Goal: Task Accomplishment & Management: Complete application form

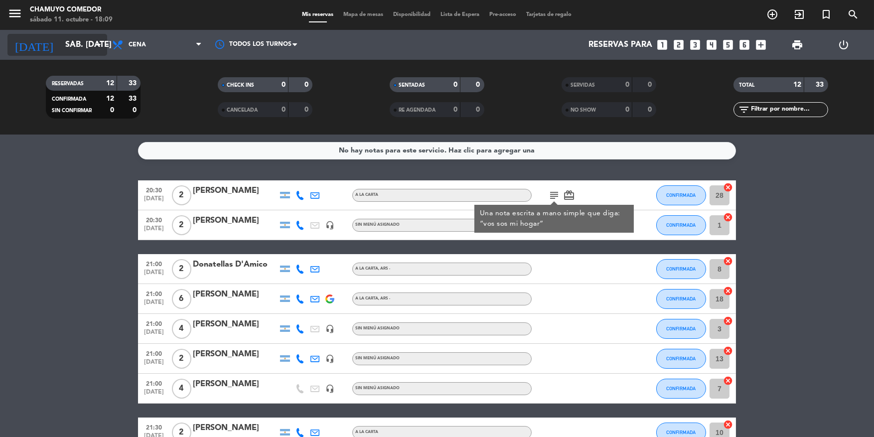
click at [83, 40] on input "sáb. [DATE]" at bounding box center [112, 44] width 105 height 19
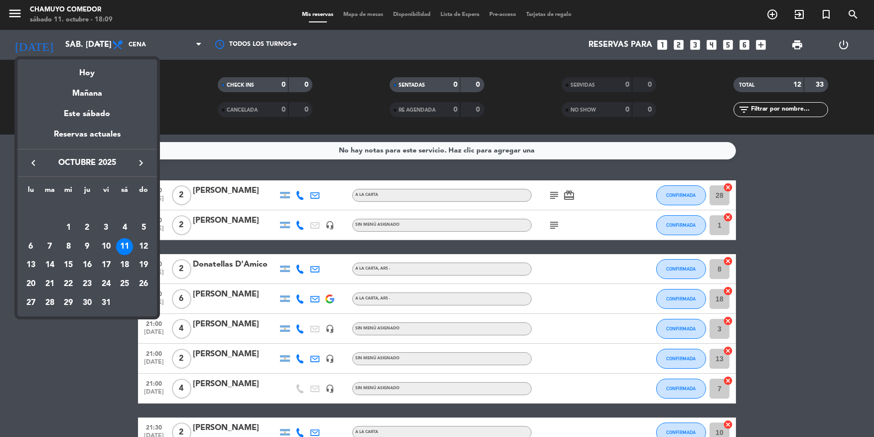
click at [310, 156] on div at bounding box center [437, 218] width 874 height 437
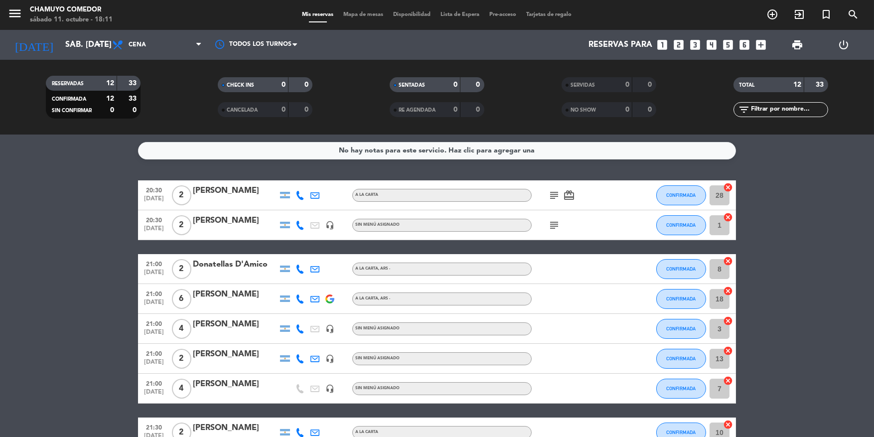
click at [678, 45] on icon "looks_two" at bounding box center [679, 44] width 13 height 13
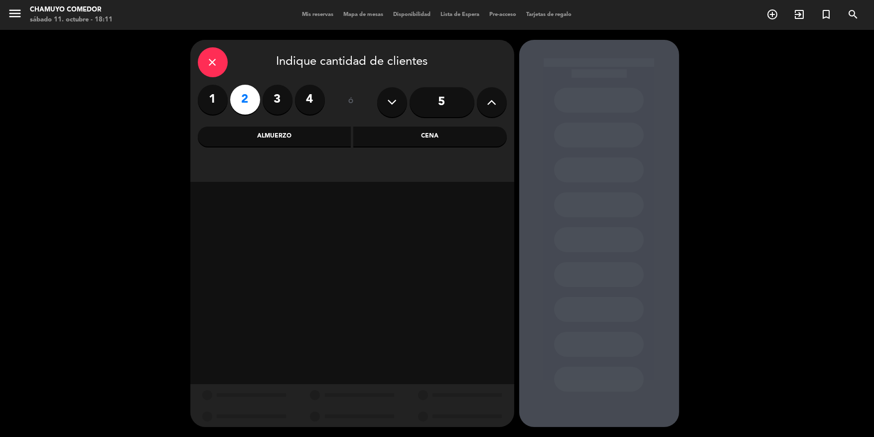
click at [372, 138] on div "Cena" at bounding box center [430, 137] width 154 height 20
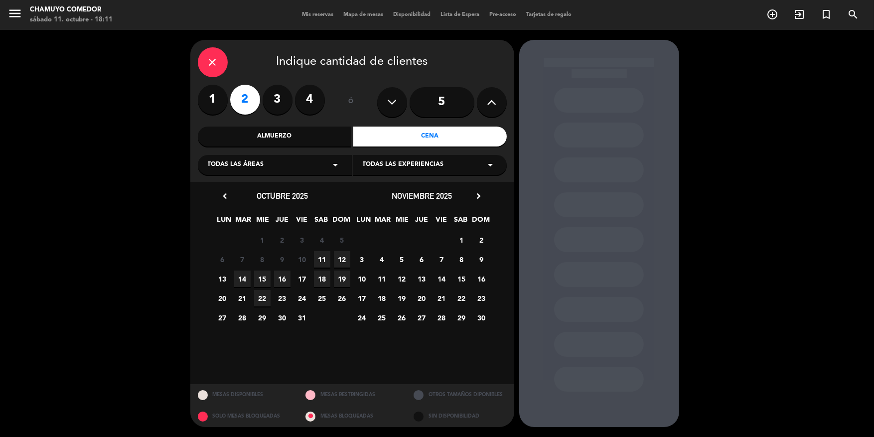
click at [324, 262] on span "11" at bounding box center [322, 259] width 16 height 16
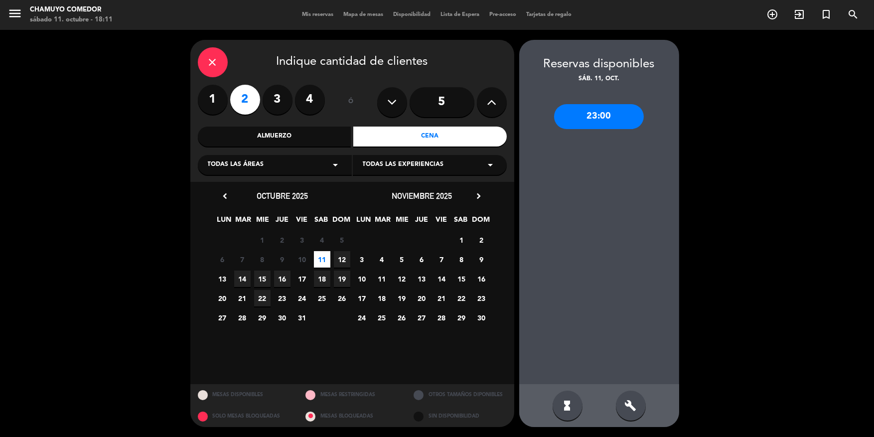
click at [213, 59] on icon "close" at bounding box center [213, 62] width 12 height 12
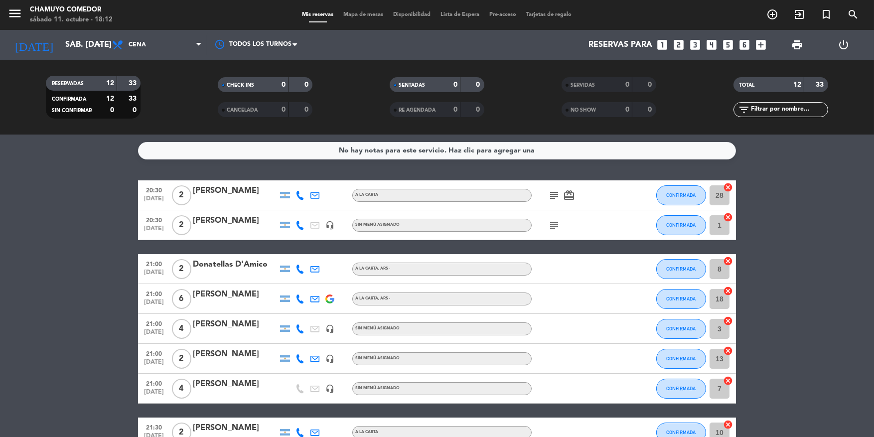
click at [557, 227] on icon "subject" at bounding box center [554, 225] width 12 height 12
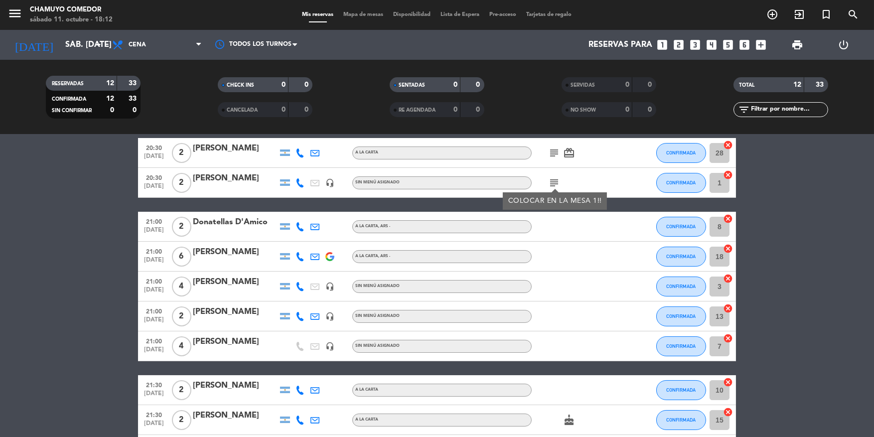
scroll to position [50, 0]
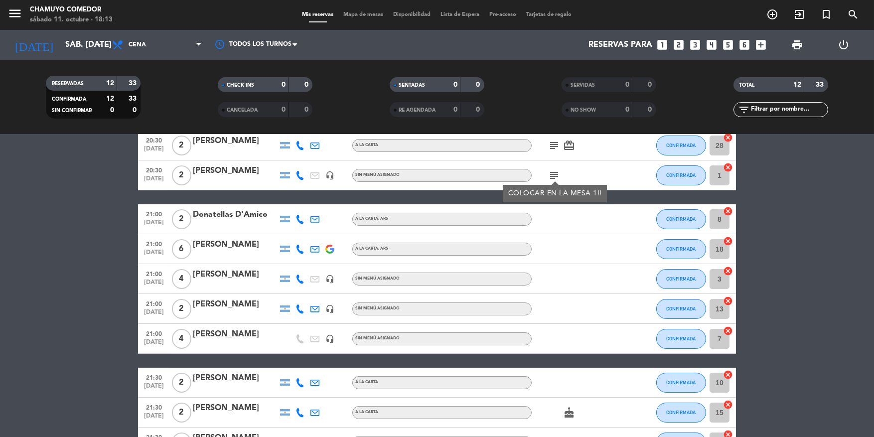
click at [603, 75] on div "SERVIDAS 0 0 NO SHOW 0 0" at bounding box center [609, 97] width 172 height 55
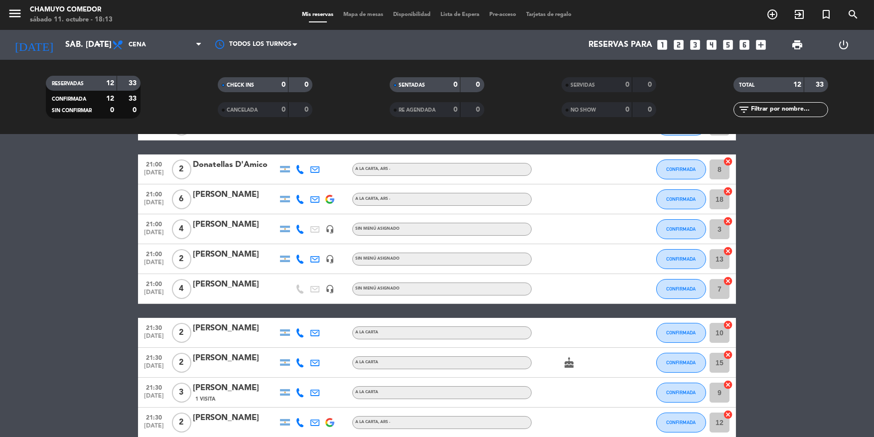
scroll to position [150, 0]
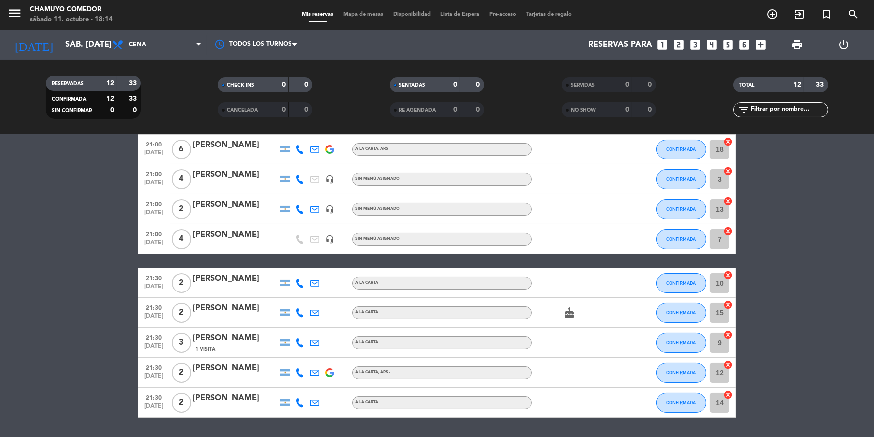
click at [83, 296] on bookings-row "20:30 [DATE] 2 [PERSON_NAME] A [PERSON_NAME] subject card_giftcard CONFIRMADA 2…" at bounding box center [437, 224] width 874 height 387
click at [0, 336] on html "close × Chamuyo Comedor × chrome_reader_mode Listado de Reservas account_box Cl…" at bounding box center [437, 218] width 874 height 437
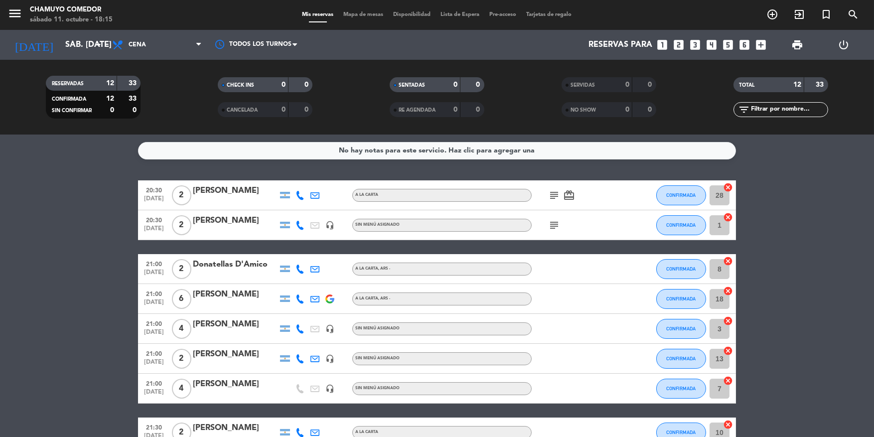
scroll to position [0, 0]
click at [559, 225] on icon "subject" at bounding box center [554, 225] width 12 height 12
click at [551, 194] on icon "subject" at bounding box center [554, 195] width 12 height 12
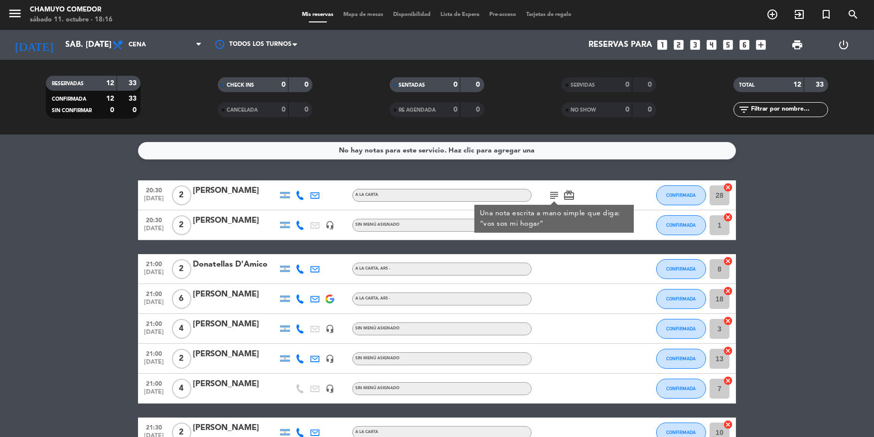
click at [159, 177] on div "No hay notas para este servicio. Haz clic para agregar una 20:30 [DATE] 2 [PERS…" at bounding box center [437, 286] width 874 height 303
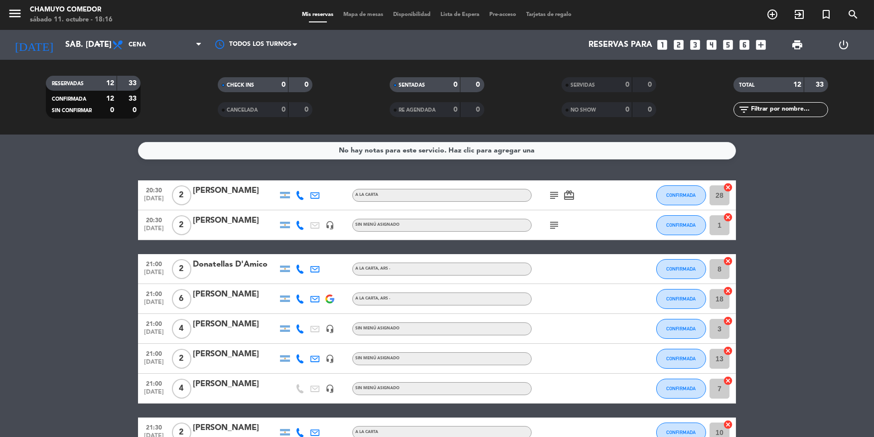
click at [555, 194] on icon "subject" at bounding box center [554, 195] width 12 height 12
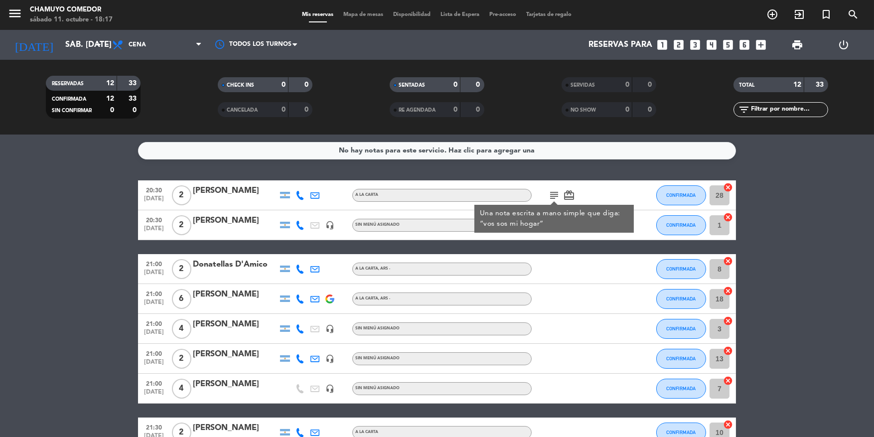
click at [301, 195] on icon at bounding box center [300, 195] width 9 height 9
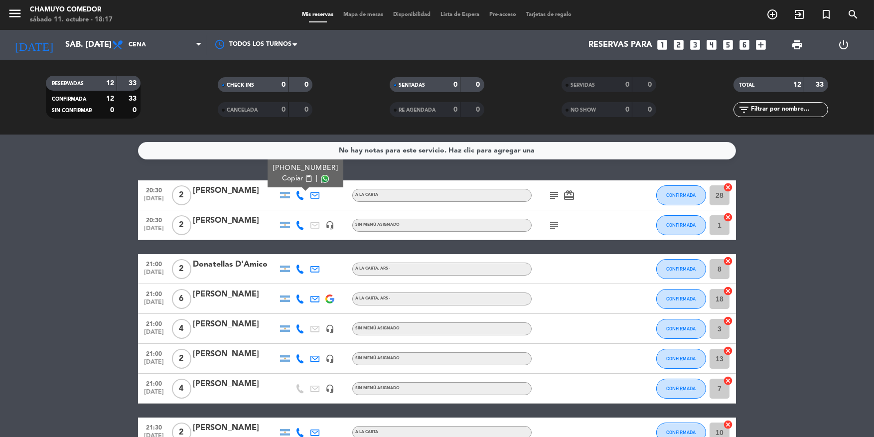
click at [249, 162] on div "No hay notas para este servicio. Haz clic para agregar una 20:30 [DATE] 2 [PERS…" at bounding box center [437, 286] width 874 height 303
click at [554, 191] on icon "subject" at bounding box center [554, 195] width 12 height 12
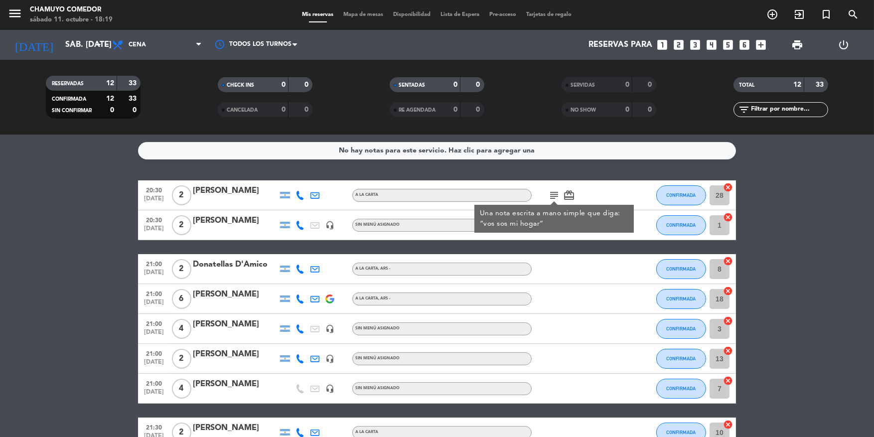
click at [81, 214] on bookings-row "20:30 [DATE] 2 [PERSON_NAME] A [PERSON_NAME] subject Una nota escrita a mano si…" at bounding box center [437, 373] width 874 height 387
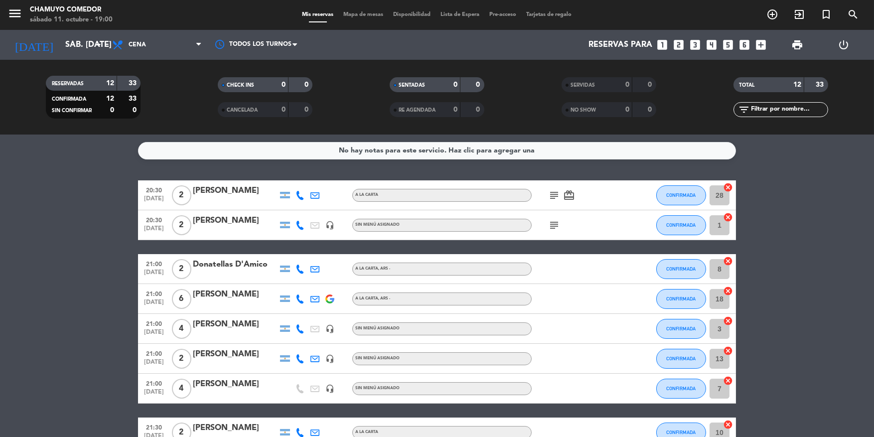
click at [556, 222] on icon "subject" at bounding box center [554, 225] width 12 height 12
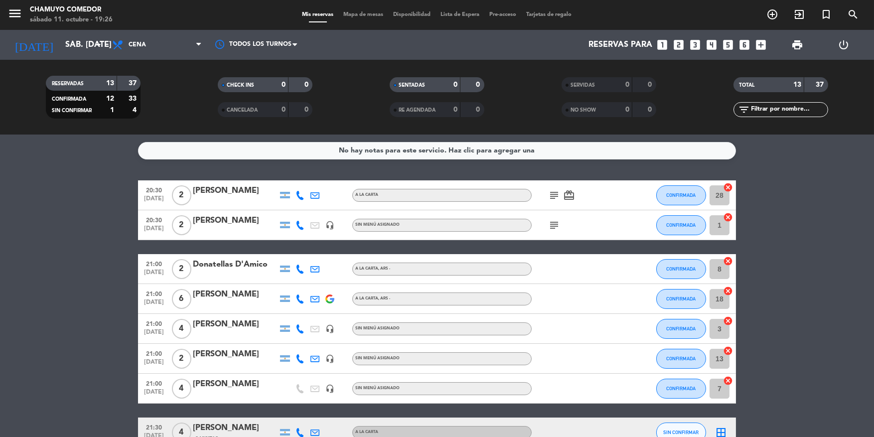
click at [710, 43] on icon "looks_4" at bounding box center [711, 44] width 13 height 13
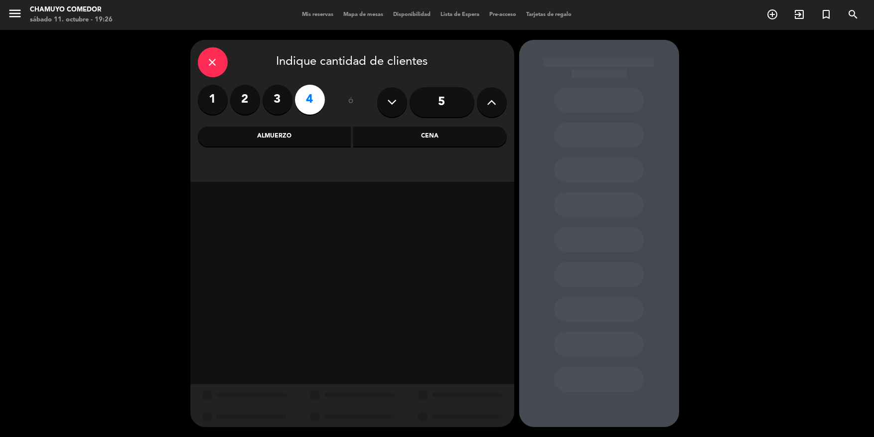
click at [420, 142] on div "Cena" at bounding box center [430, 137] width 154 height 20
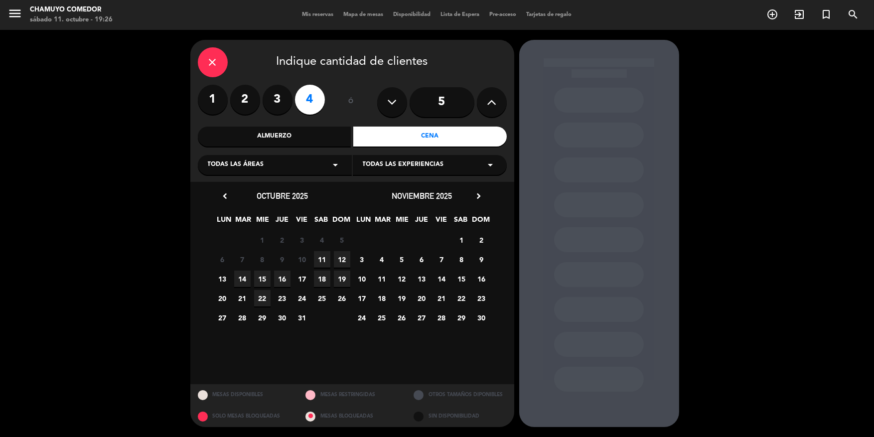
click at [321, 259] on span "11" at bounding box center [322, 259] width 16 height 16
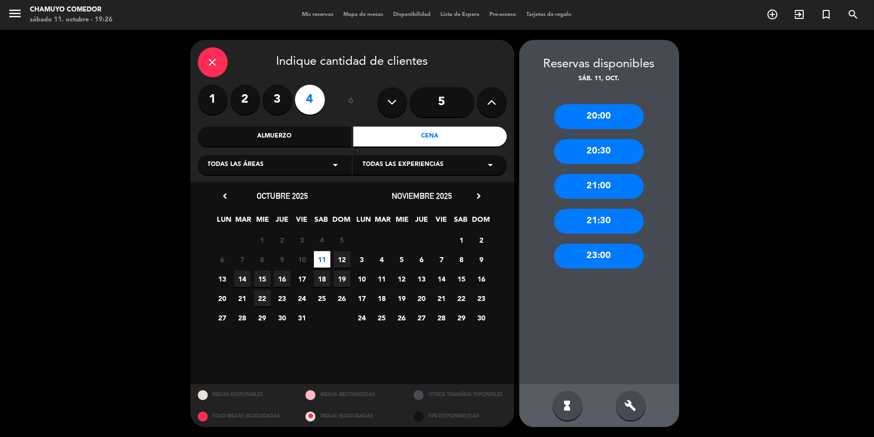
click at [611, 184] on div "21:00" at bounding box center [599, 186] width 90 height 25
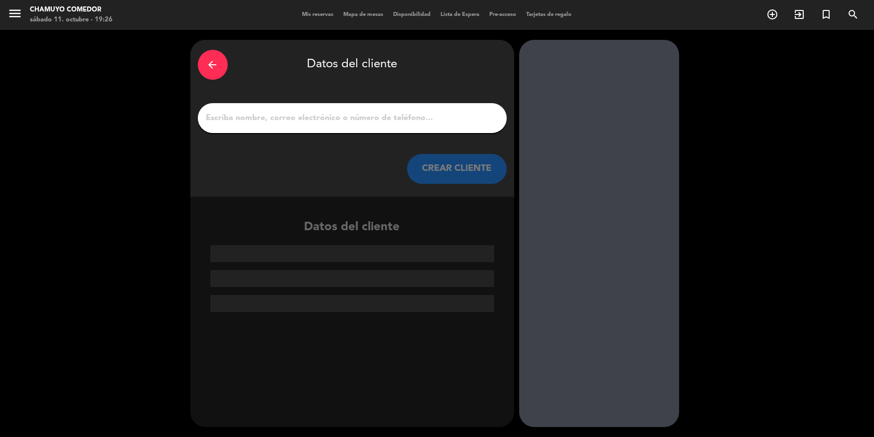
click at [366, 113] on input "1" at bounding box center [352, 118] width 294 height 14
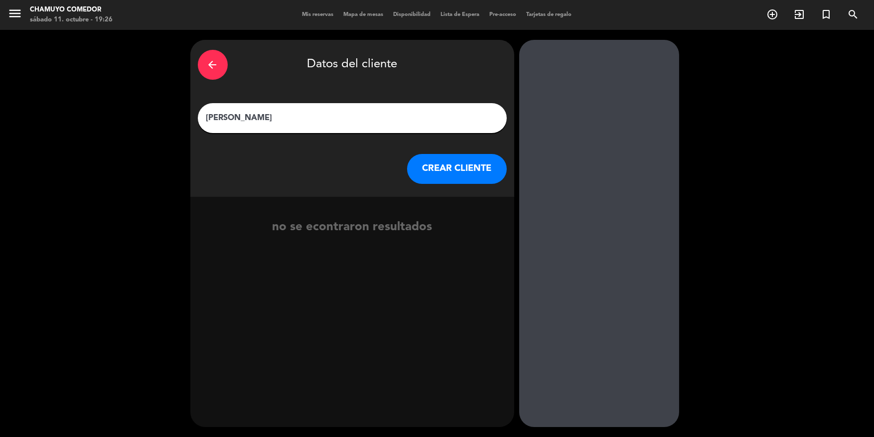
type input "[PERSON_NAME]"
click at [472, 165] on button "CREAR CLIENTE" at bounding box center [457, 169] width 100 height 30
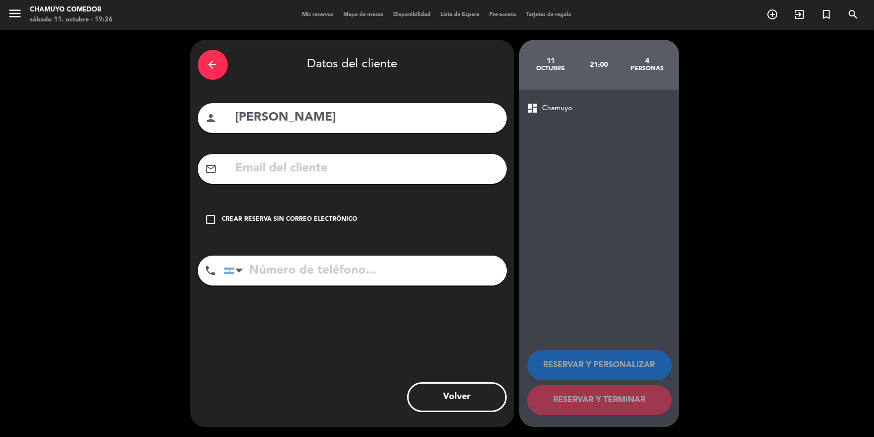
click at [349, 169] on input "text" at bounding box center [367, 169] width 265 height 20
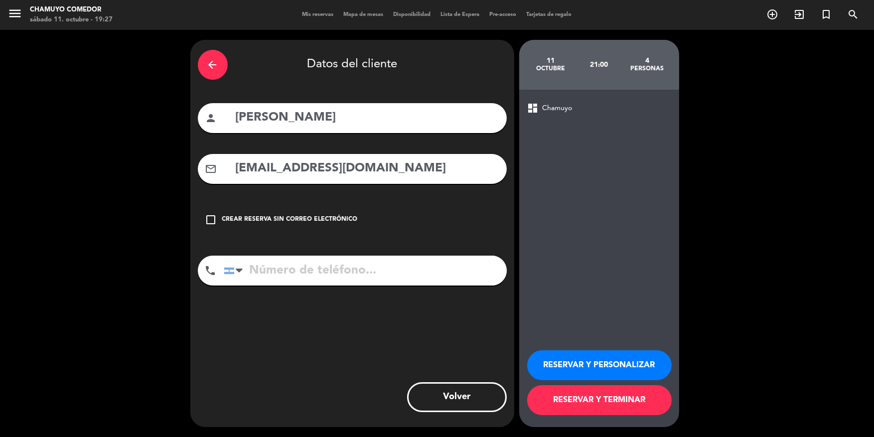
type input "[EMAIL_ADDRESS][DOMAIN_NAME]"
click at [340, 115] on input "[PERSON_NAME]" at bounding box center [367, 118] width 265 height 20
type input "[PERSON_NAME]"
click at [282, 275] on input "tel" at bounding box center [365, 271] width 283 height 30
click at [213, 221] on icon "check_box_outline_blank" at bounding box center [211, 220] width 12 height 12
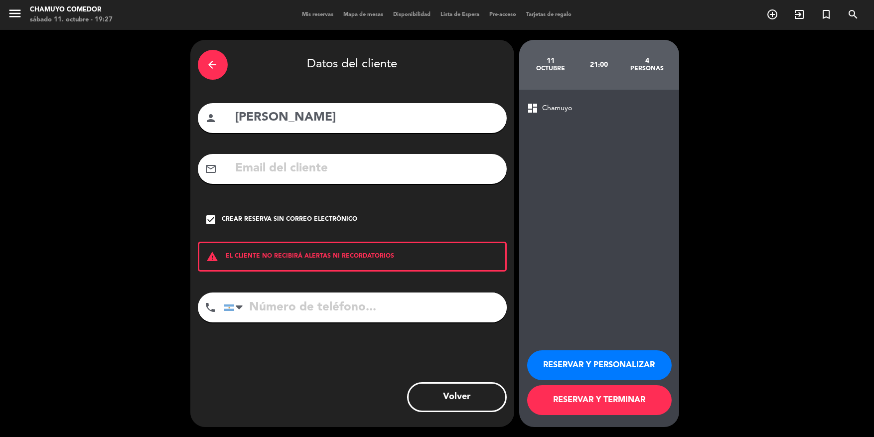
click at [328, 301] on input "tel" at bounding box center [365, 308] width 283 height 30
click at [332, 304] on input "tel" at bounding box center [365, 308] width 283 height 30
type input "3415897255"
click at [254, 221] on div "Crear reserva sin correo electrónico" at bounding box center [290, 220] width 136 height 10
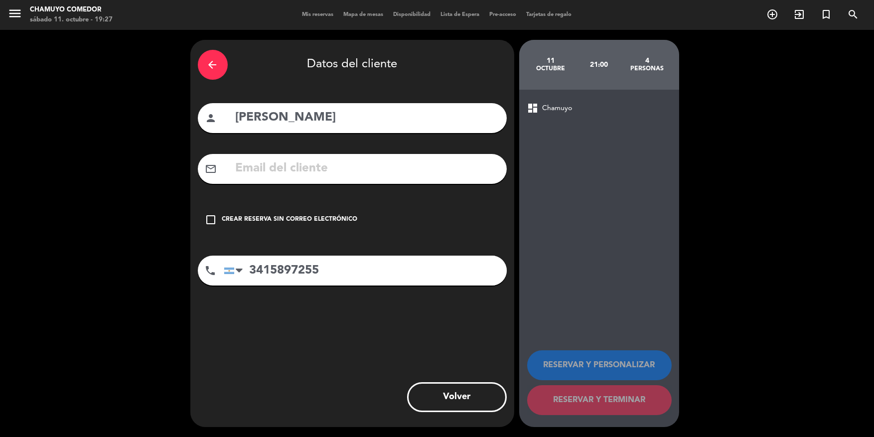
drag, startPoint x: 422, startPoint y: 179, endPoint x: 420, endPoint y: 167, distance: 12.1
click at [420, 169] on input "text" at bounding box center [367, 169] width 265 height 20
click at [420, 167] on input "text" at bounding box center [367, 169] width 265 height 20
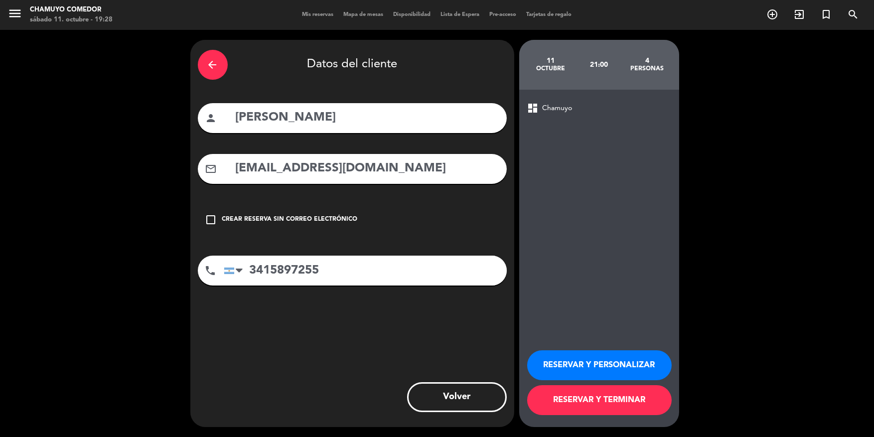
type input "[EMAIL_ADDRESS][DOMAIN_NAME]"
click at [602, 403] on button "RESERVAR Y TERMINAR" at bounding box center [599, 400] width 145 height 30
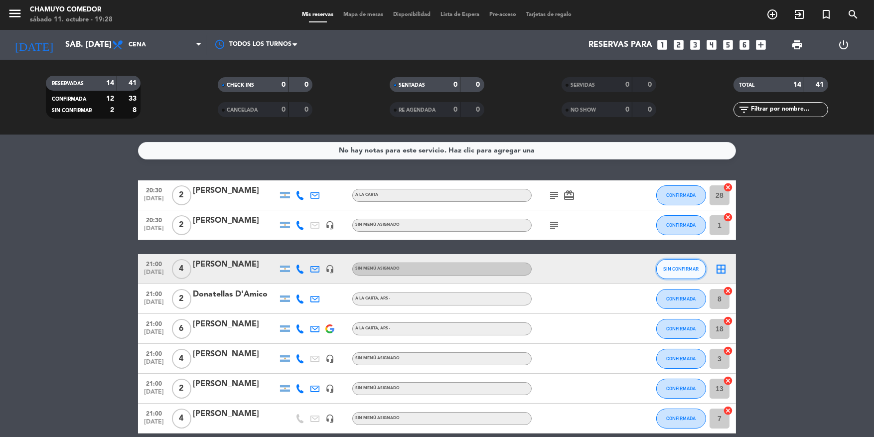
click at [692, 277] on button "SIN CONFIRMAR" at bounding box center [682, 269] width 50 height 20
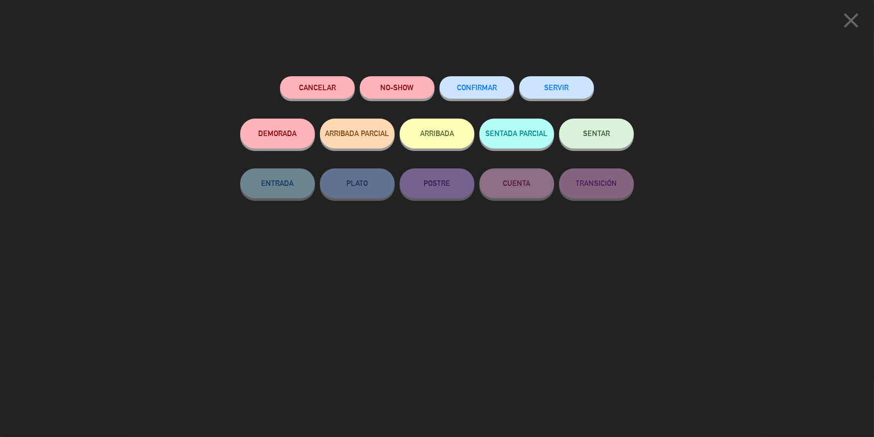
drag, startPoint x: 462, startPoint y: 72, endPoint x: 475, endPoint y: 85, distance: 19.0
click at [463, 72] on div "Cancelar NO-SHOW CONFIRMAR SERVIR DEMORADA ARRIBADA PARCIAL ARRIBADA SENTADA PA…" at bounding box center [437, 253] width 408 height 368
drag, startPoint x: 475, startPoint y: 85, endPoint x: 636, endPoint y: 177, distance: 184.9
click at [476, 86] on span "CONFIRMAR" at bounding box center [477, 87] width 40 height 8
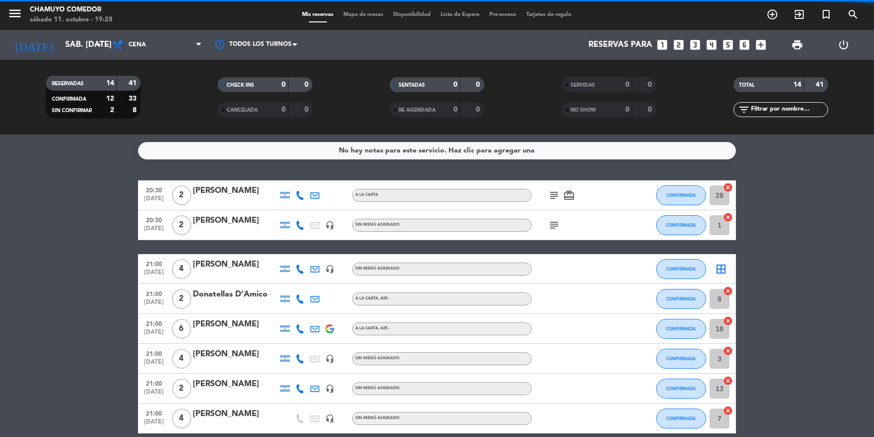
click at [716, 269] on icon "border_all" at bounding box center [721, 269] width 12 height 12
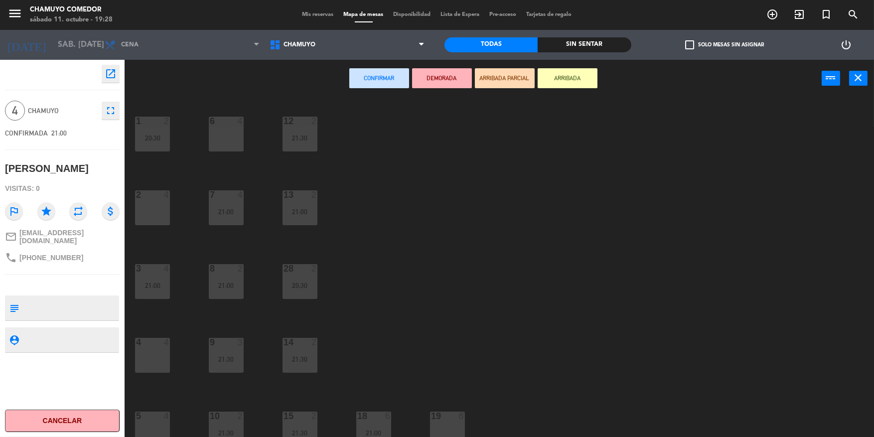
scroll to position [81, 0]
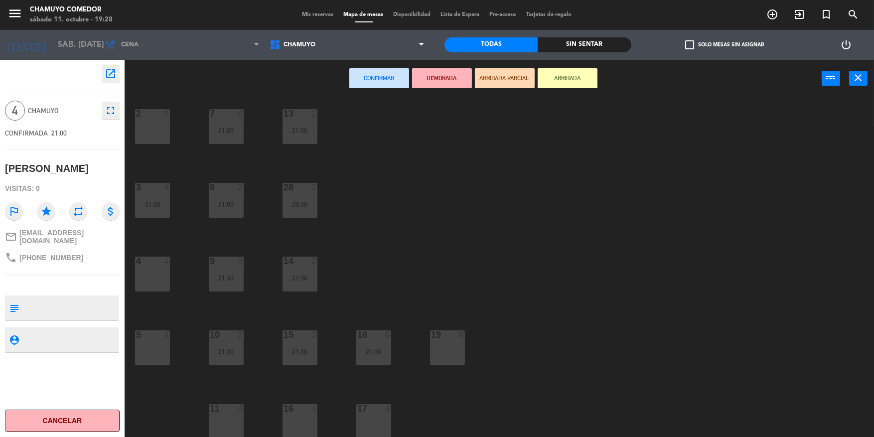
click at [143, 344] on div "5 4" at bounding box center [152, 348] width 35 height 35
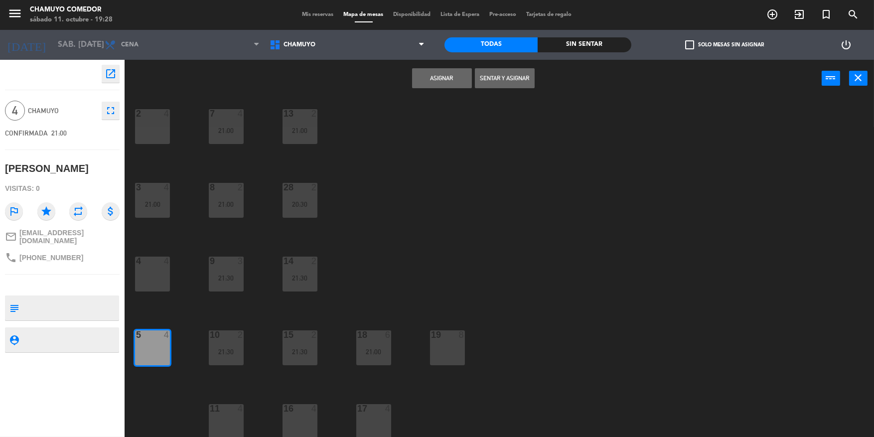
click at [449, 83] on button "Asignar" at bounding box center [442, 78] width 60 height 20
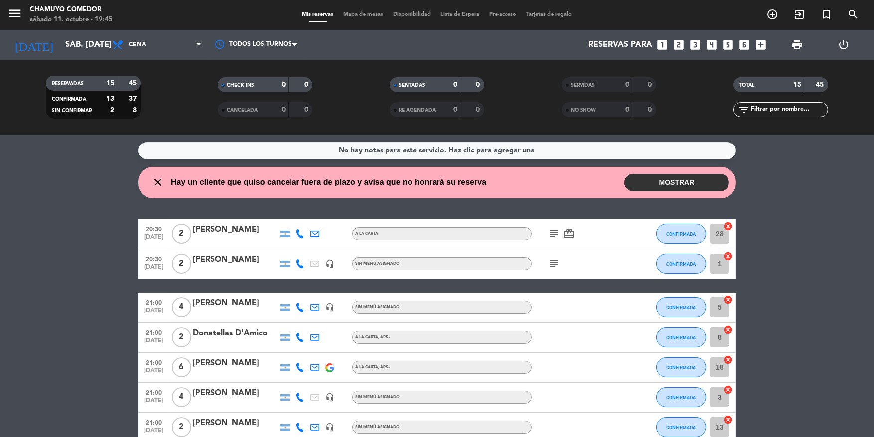
click at [543, 63] on div "RESERVADAS 15 45 CONFIRMADA 13 37 SIN CONFIRMAR 2 8 CHECK INS 0 0 CANCELADA 0 0…" at bounding box center [437, 97] width 874 height 75
click at [457, 94] on div "SENTADAS 0 0" at bounding box center [437, 89] width 172 height 25
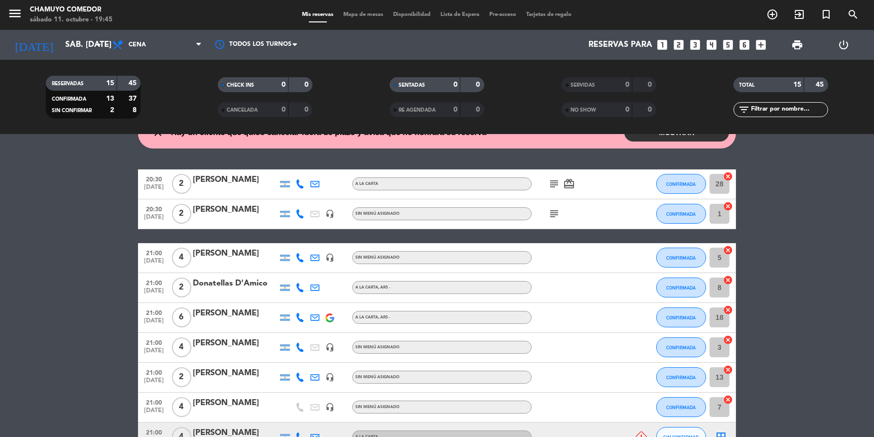
scroll to position [308, 0]
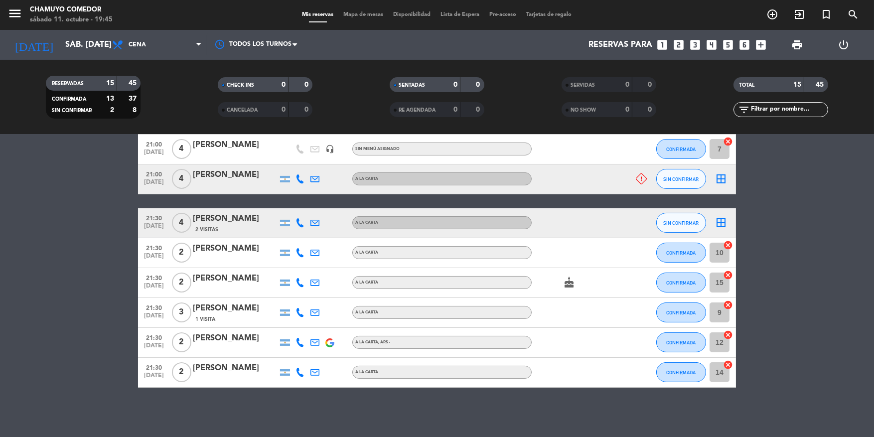
click at [712, 40] on icon "looks_4" at bounding box center [711, 44] width 13 height 13
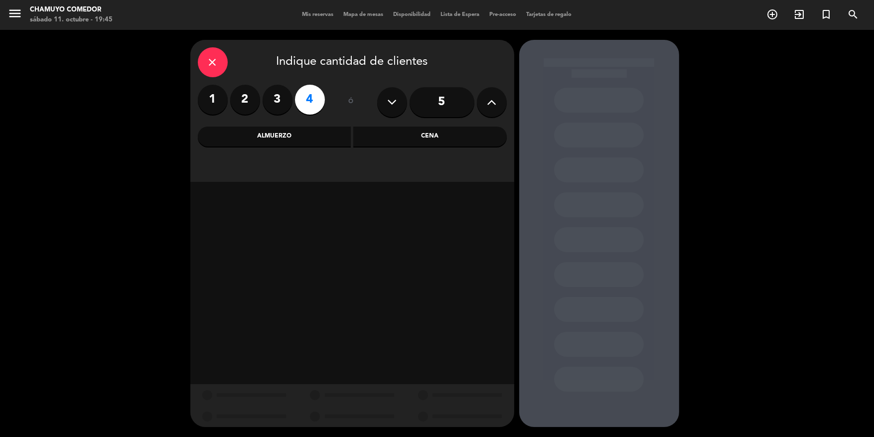
click at [403, 142] on div "Cena" at bounding box center [430, 137] width 154 height 20
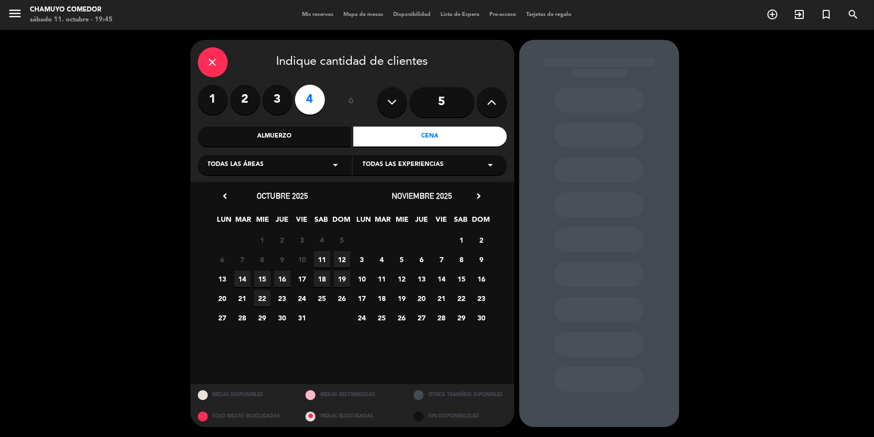
click at [326, 256] on span "11" at bounding box center [322, 259] width 16 height 16
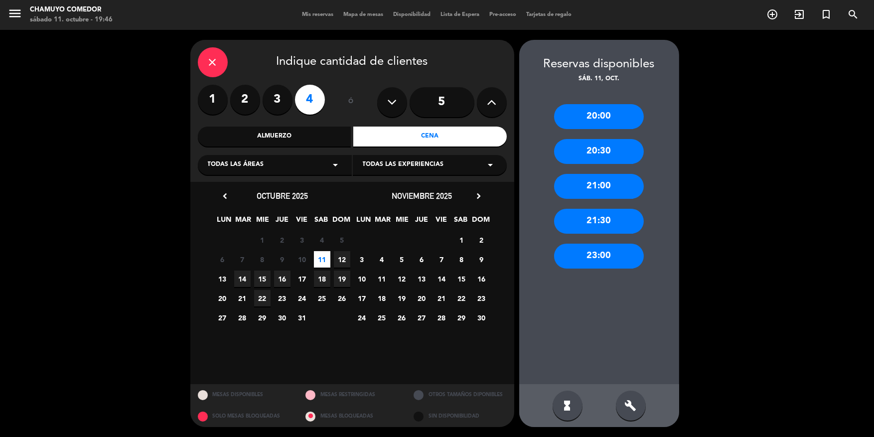
click at [614, 214] on div "21:30" at bounding box center [599, 221] width 90 height 25
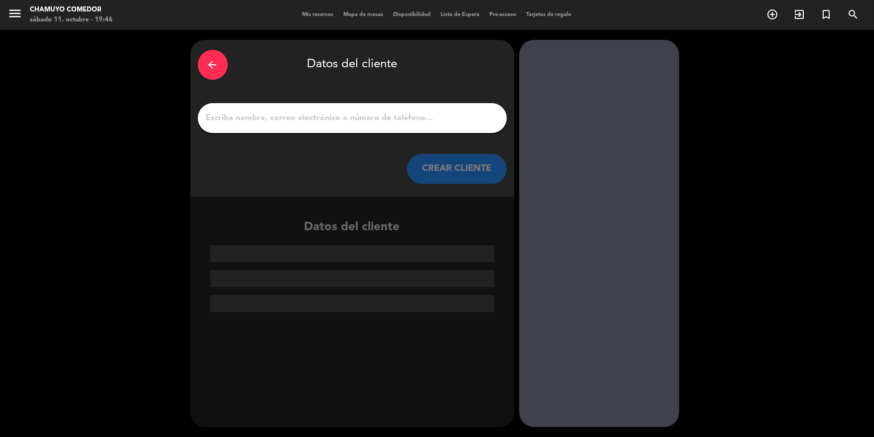
click at [369, 108] on div at bounding box center [352, 118] width 309 height 30
click at [376, 116] on input "1" at bounding box center [352, 118] width 294 height 14
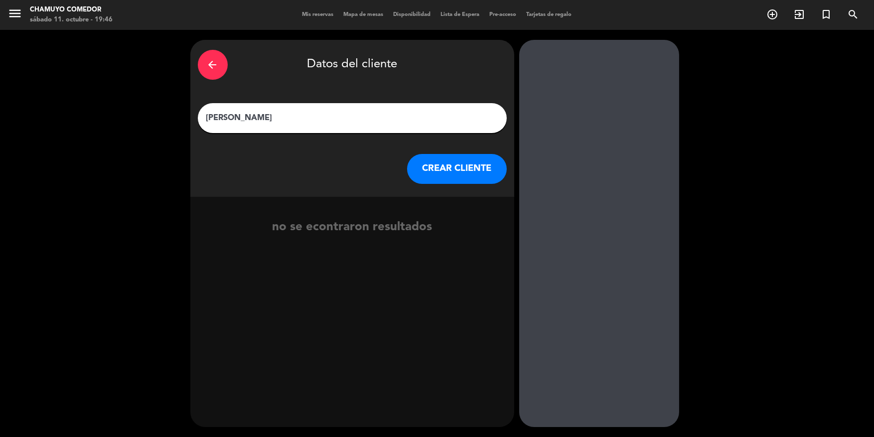
type input "[PERSON_NAME]"
click at [443, 171] on button "CREAR CLIENTE" at bounding box center [457, 169] width 100 height 30
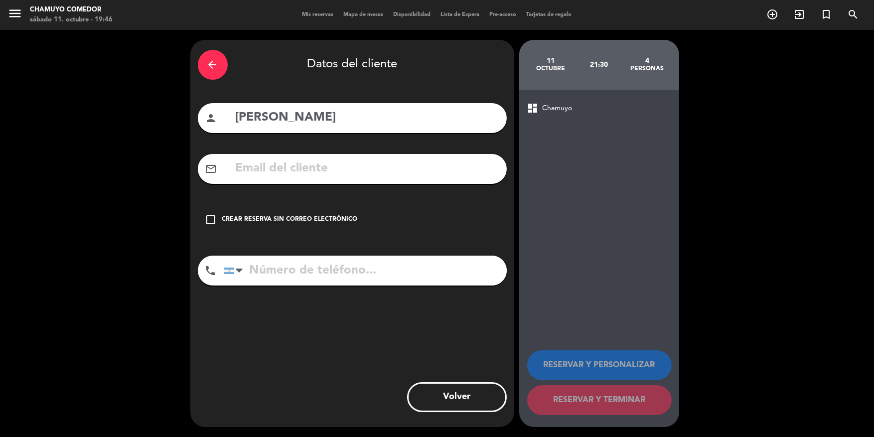
click at [275, 156] on div "mail_outline" at bounding box center [352, 169] width 309 height 30
click at [281, 160] on input "text" at bounding box center [367, 169] width 265 height 20
type input "n.revello62"
click at [305, 113] on input "[PERSON_NAME]" at bounding box center [367, 118] width 265 height 20
type input "[PERSON_NAME]"
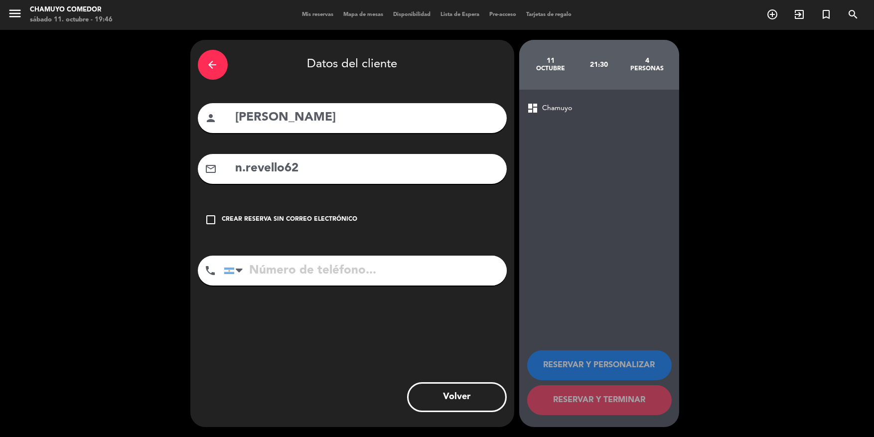
click at [343, 173] on input "n.revello62" at bounding box center [367, 169] width 265 height 20
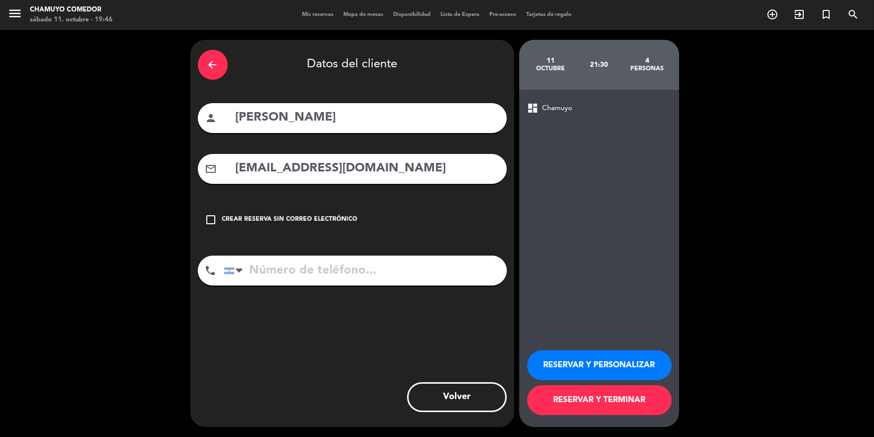
type input "[EMAIL_ADDRESS][DOMAIN_NAME]"
click at [295, 216] on div "Crear reserva sin correo electrónico" at bounding box center [290, 220] width 136 height 10
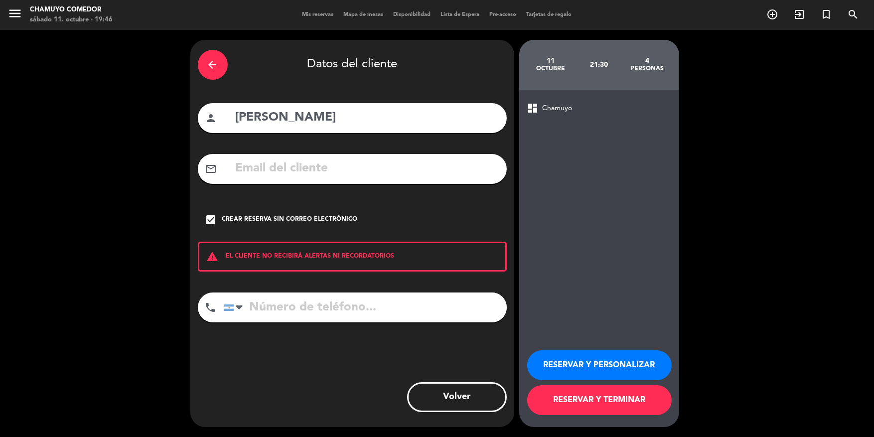
click at [295, 216] on div "Crear reserva sin correo electrónico" at bounding box center [290, 220] width 136 height 10
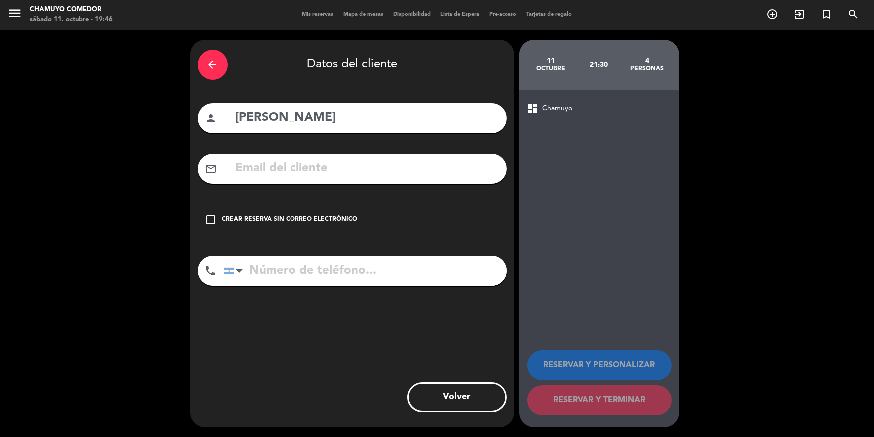
click at [317, 167] on input "text" at bounding box center [367, 169] width 265 height 20
click at [456, 263] on input "tel" at bounding box center [365, 271] width 283 height 30
type input "3462661596"
click at [337, 182] on div "mail_outline" at bounding box center [352, 169] width 309 height 30
click at [349, 167] on input "text" at bounding box center [367, 169] width 265 height 20
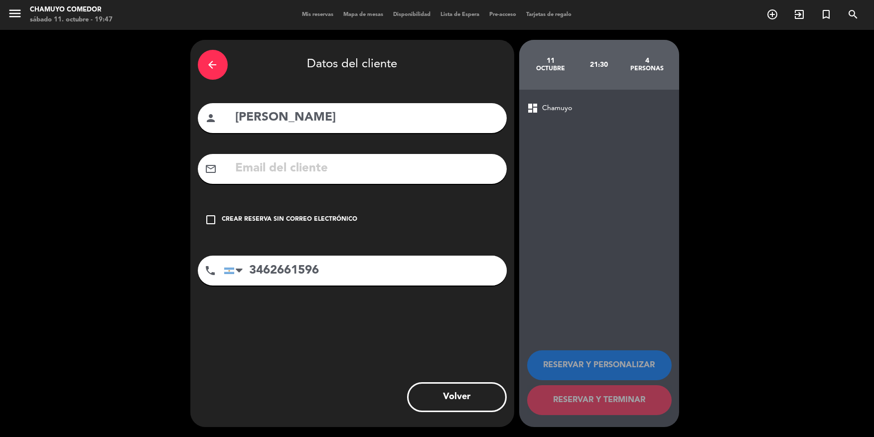
click at [383, 165] on input "text" at bounding box center [367, 169] width 265 height 20
click at [380, 168] on input "text" at bounding box center [367, 169] width 265 height 20
click at [380, 169] on input "text" at bounding box center [367, 169] width 265 height 20
click at [305, 165] on input "[DOMAIN_NAME]" at bounding box center [367, 169] width 265 height 20
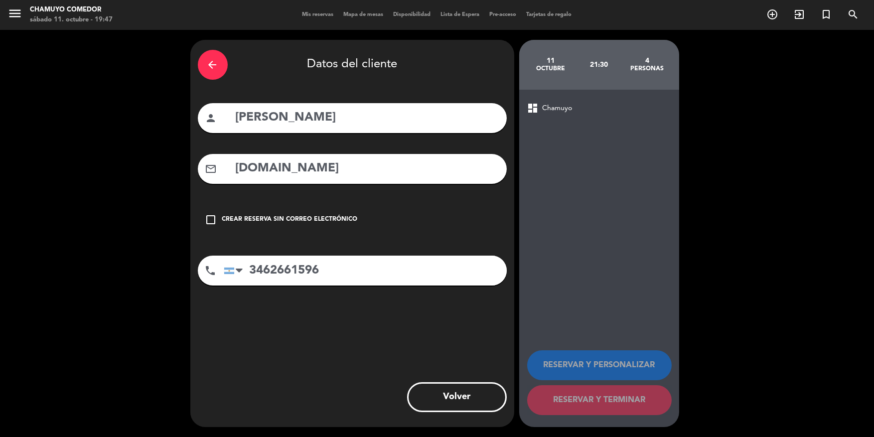
click at [300, 166] on input "[DOMAIN_NAME]" at bounding box center [367, 169] width 265 height 20
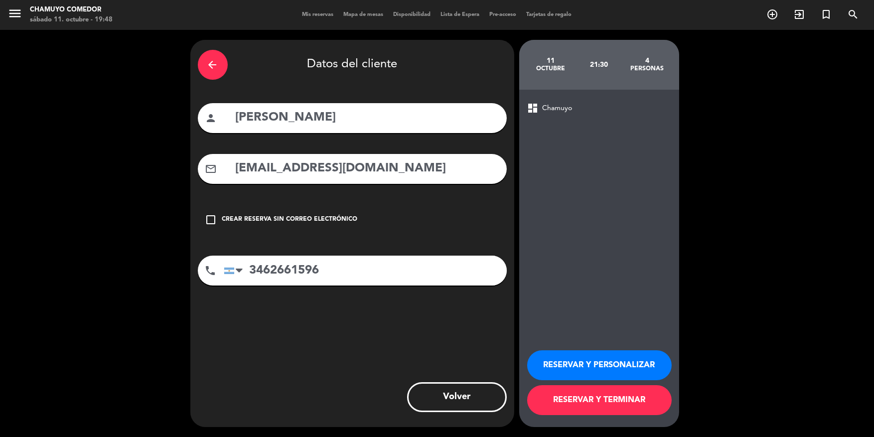
type input "[EMAIL_ADDRESS][DOMAIN_NAME]"
click at [610, 397] on button "RESERVAR Y TERMINAR" at bounding box center [599, 400] width 145 height 30
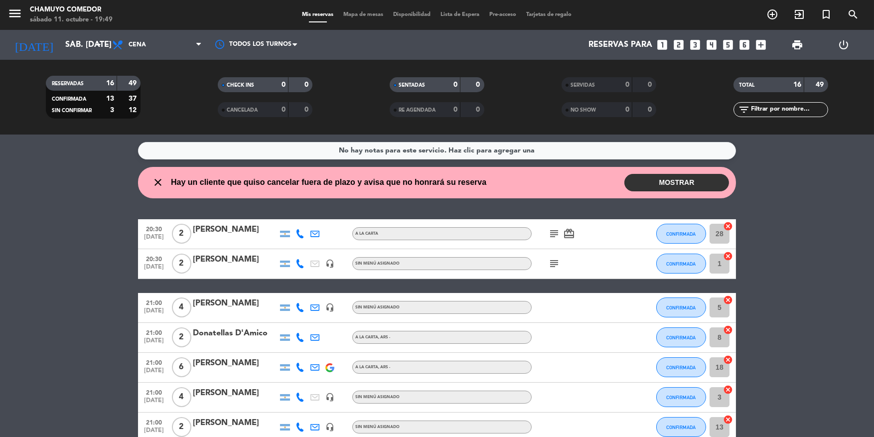
drag, startPoint x: 706, startPoint y: 187, endPoint x: 699, endPoint y: 190, distance: 8.1
click at [706, 186] on button "MOSTRAR" at bounding box center [677, 182] width 105 height 17
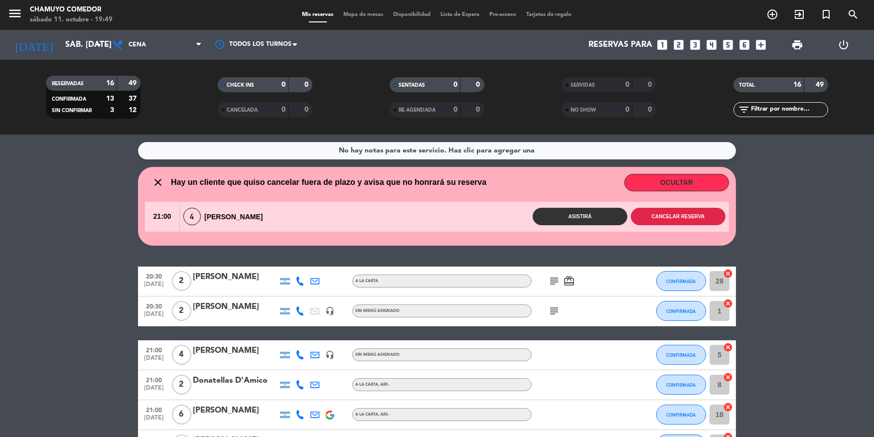
click at [681, 219] on button "Cancelar reserva" at bounding box center [678, 216] width 95 height 17
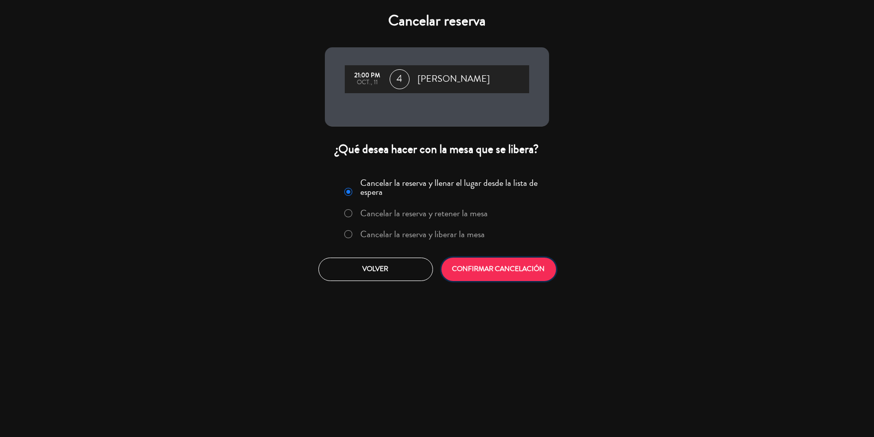
click at [510, 273] on button "CONFIRMAR CANCELACIÓN" at bounding box center [499, 269] width 115 height 23
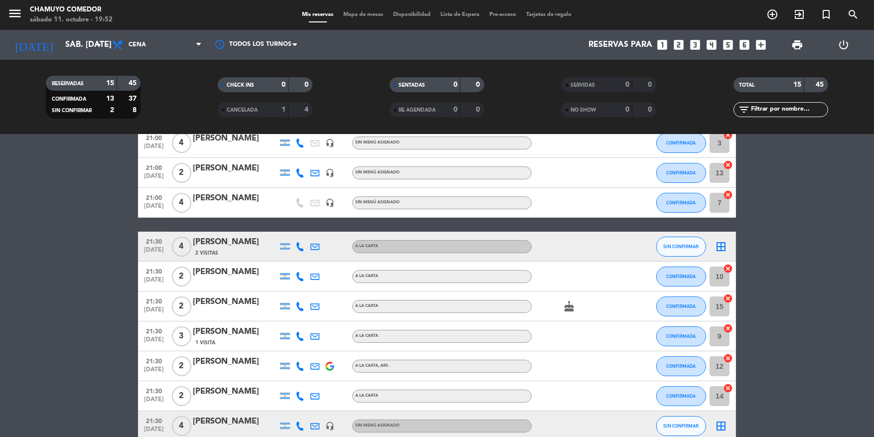
scroll to position [269, 0]
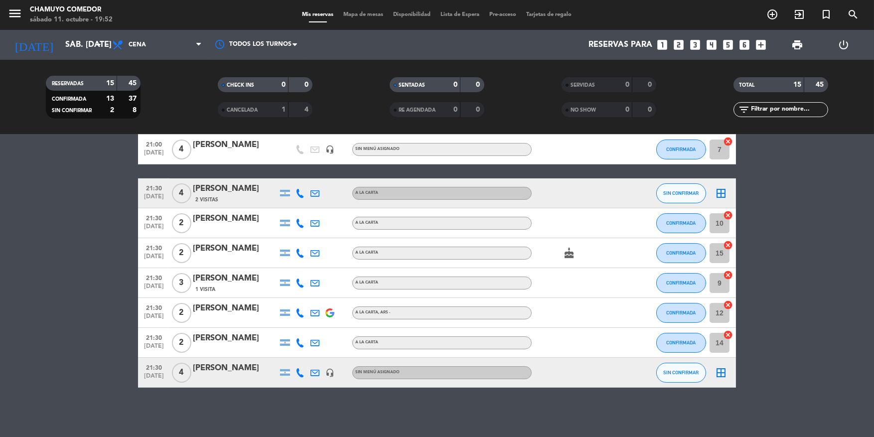
click at [721, 372] on icon "border_all" at bounding box center [721, 373] width 12 height 12
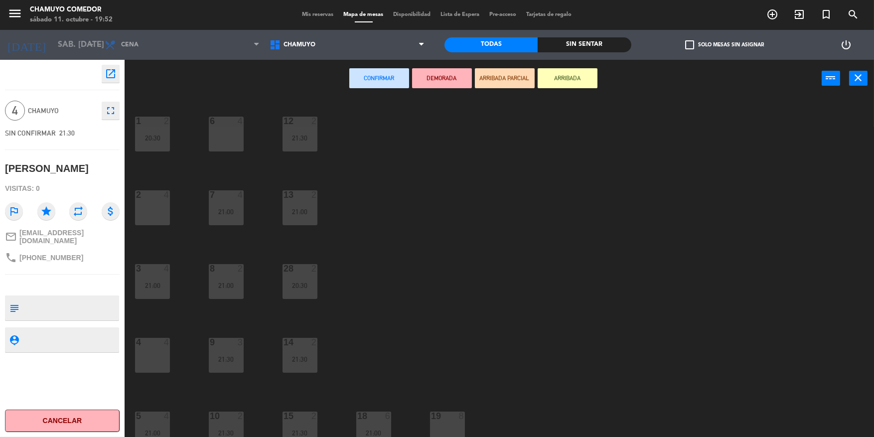
click at [157, 206] on div "2 4" at bounding box center [152, 207] width 35 height 35
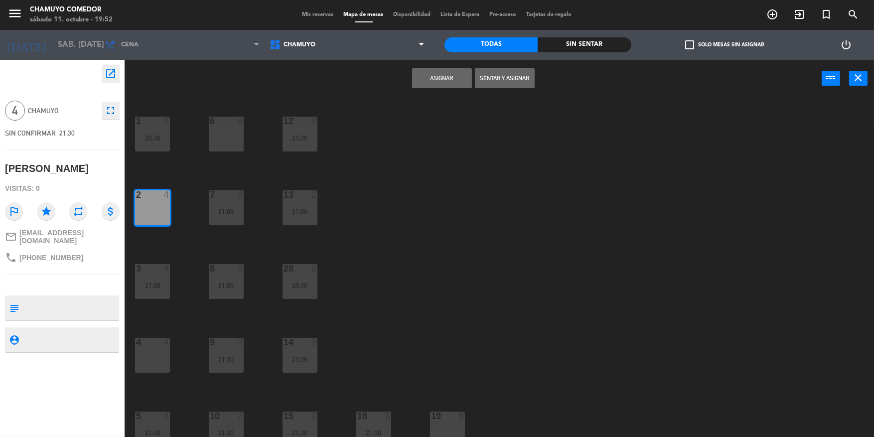
click at [437, 78] on button "Asignar" at bounding box center [442, 78] width 60 height 20
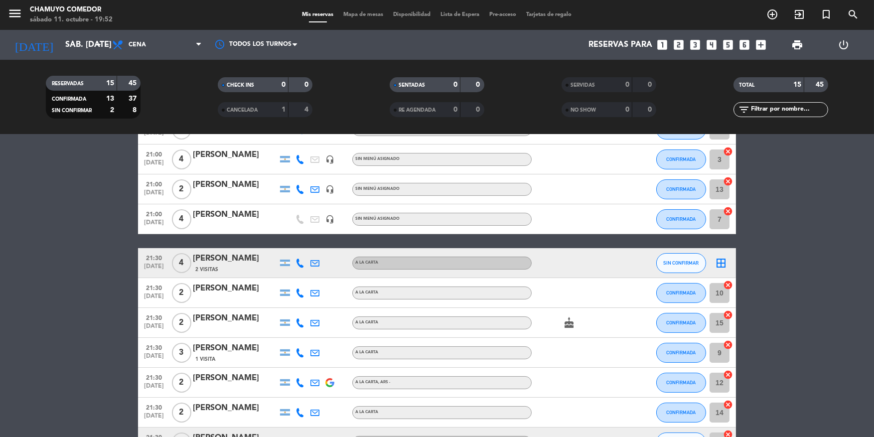
scroll to position [269, 0]
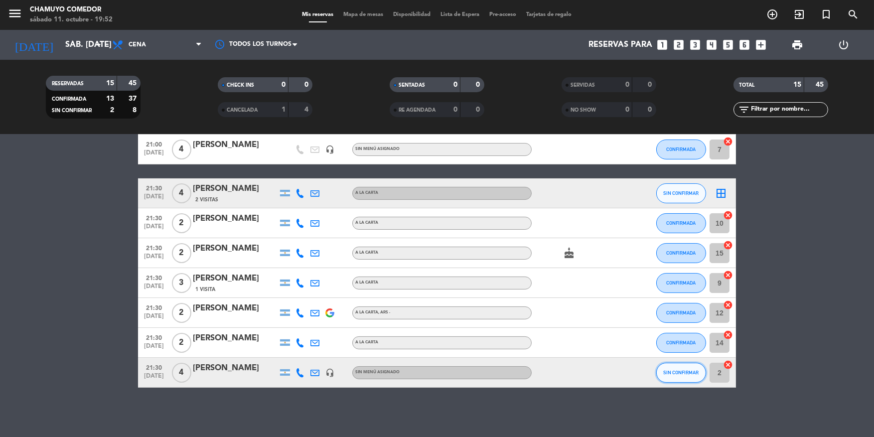
click at [681, 374] on span "SIN CONFIRMAR" at bounding box center [681, 372] width 35 height 5
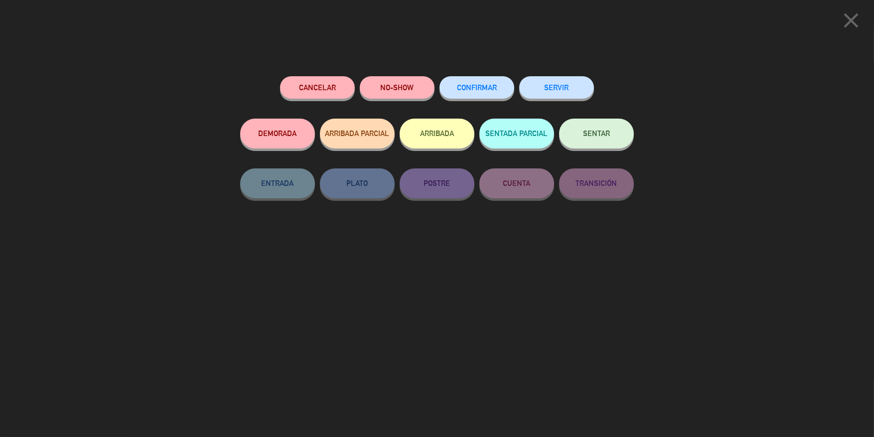
click at [478, 90] on span "CONFIRMAR" at bounding box center [477, 87] width 40 height 8
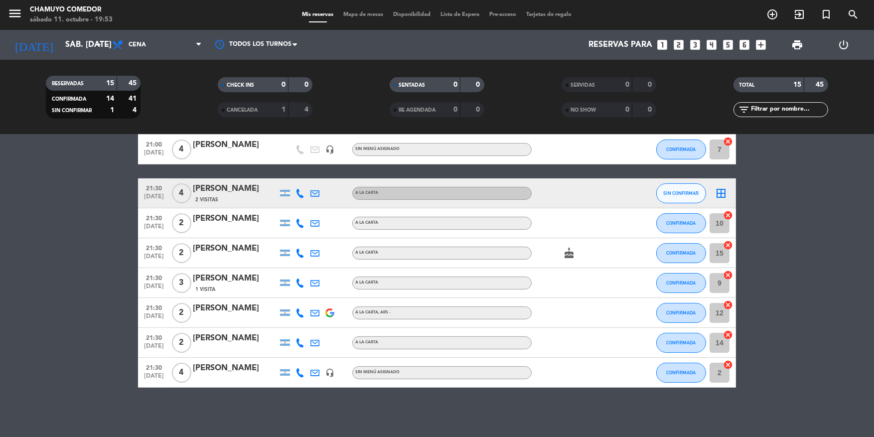
click at [721, 194] on icon "border_all" at bounding box center [721, 193] width 12 height 12
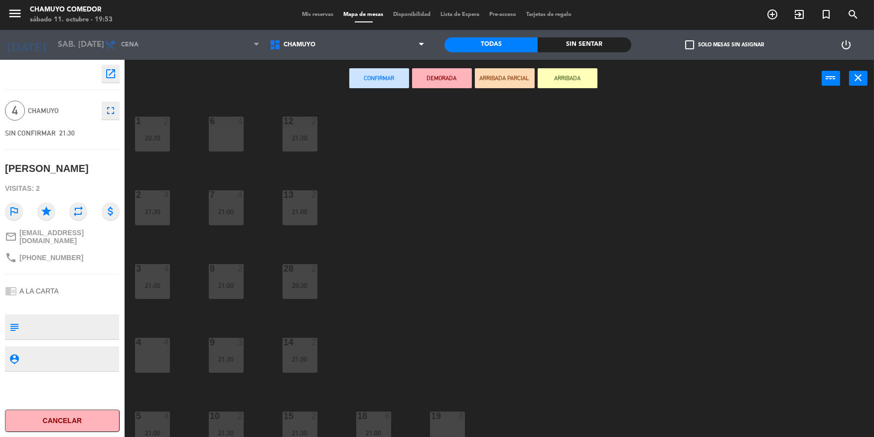
click at [227, 135] on div "6 4" at bounding box center [226, 134] width 35 height 35
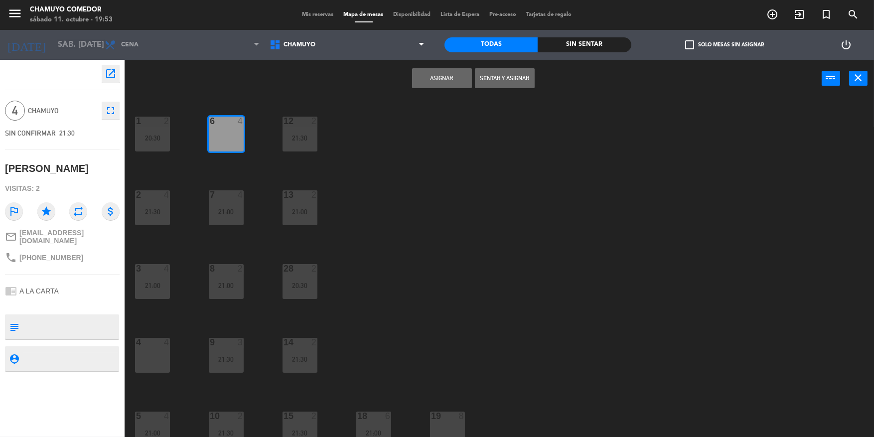
click at [442, 83] on button "Asignar" at bounding box center [442, 78] width 60 height 20
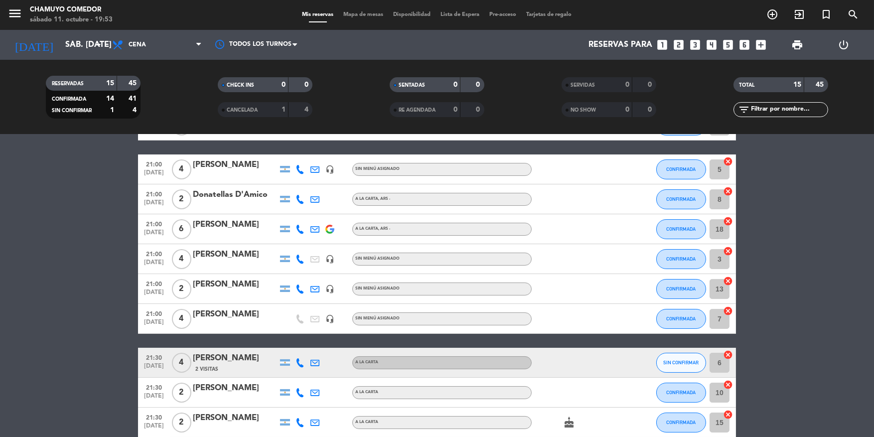
scroll to position [249, 0]
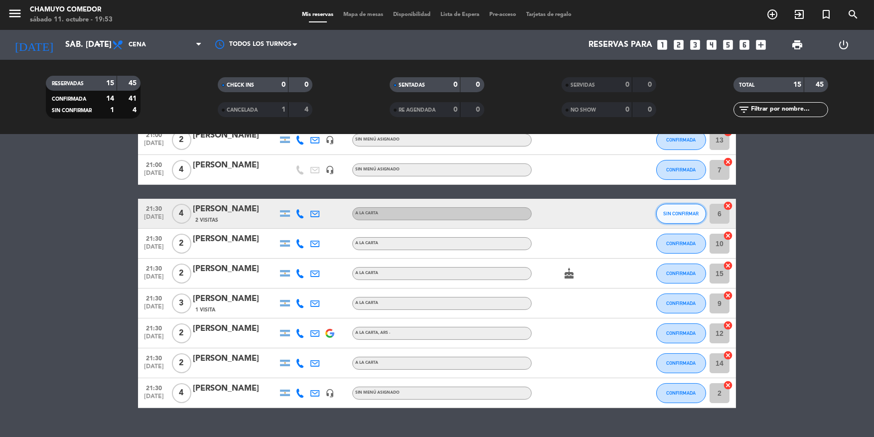
click at [682, 215] on span "SIN CONFIRMAR" at bounding box center [681, 213] width 35 height 5
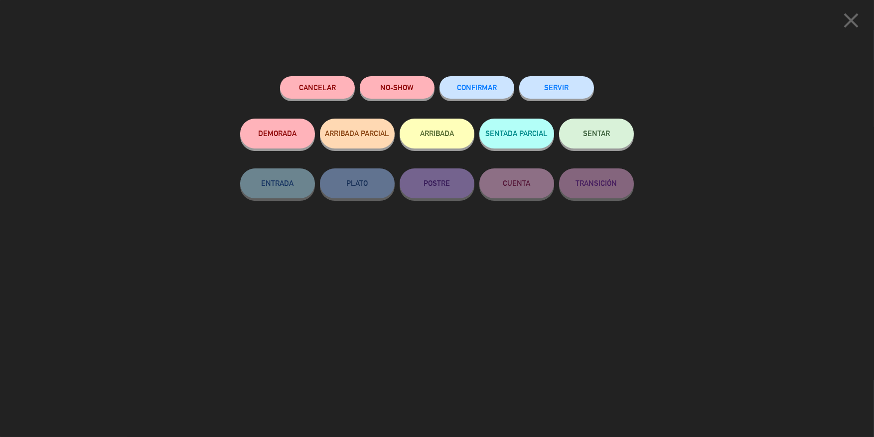
click at [489, 86] on span "CONFIRMAR" at bounding box center [477, 87] width 40 height 8
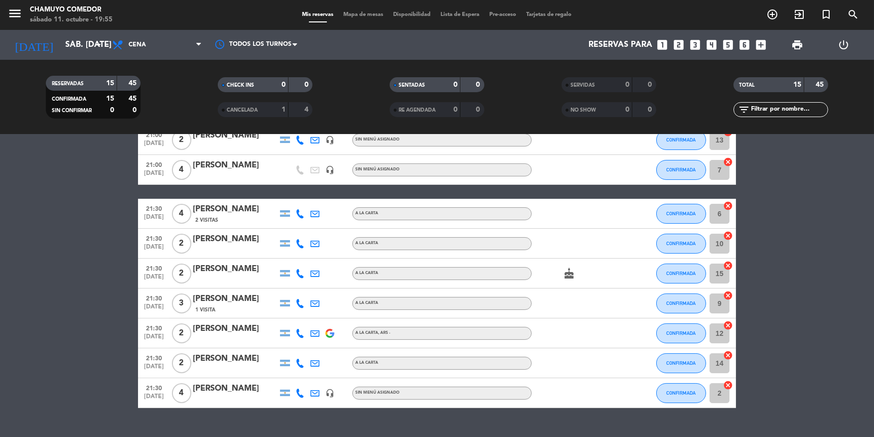
scroll to position [269, 0]
